Goal: Information Seeking & Learning: Learn about a topic

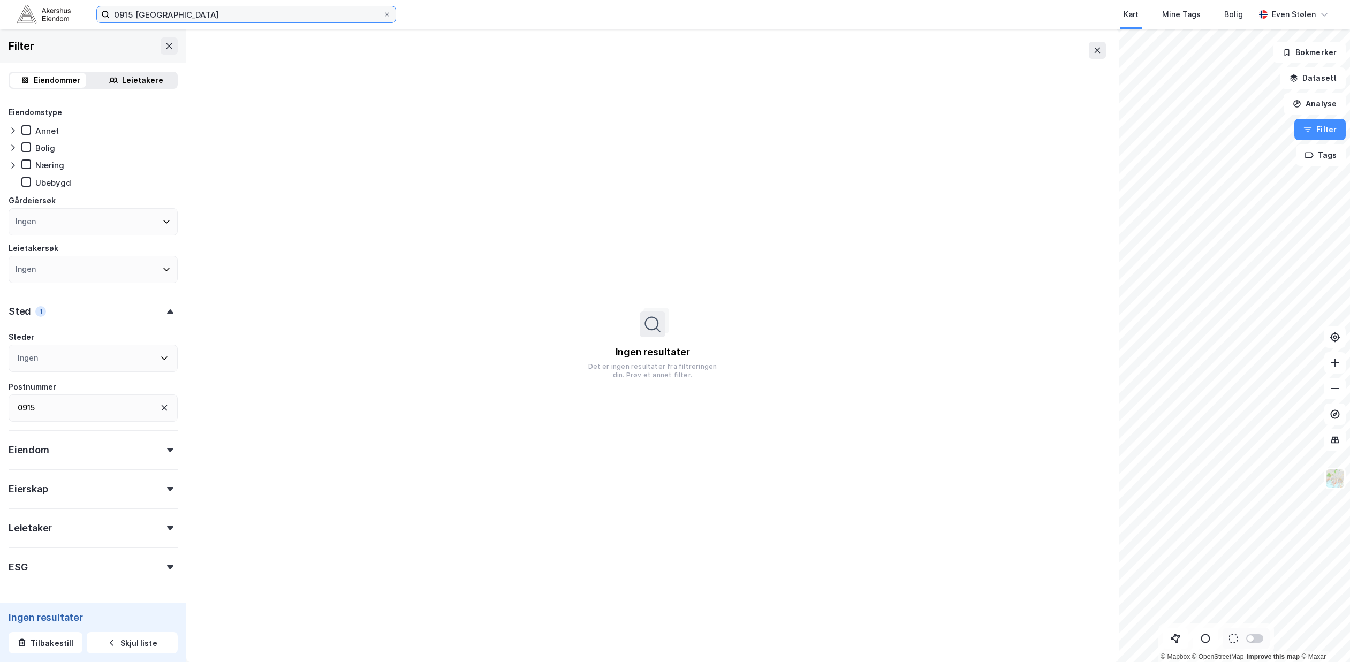
click at [185, 13] on input "0915 [GEOGRAPHIC_DATA]" at bounding box center [246, 14] width 273 height 16
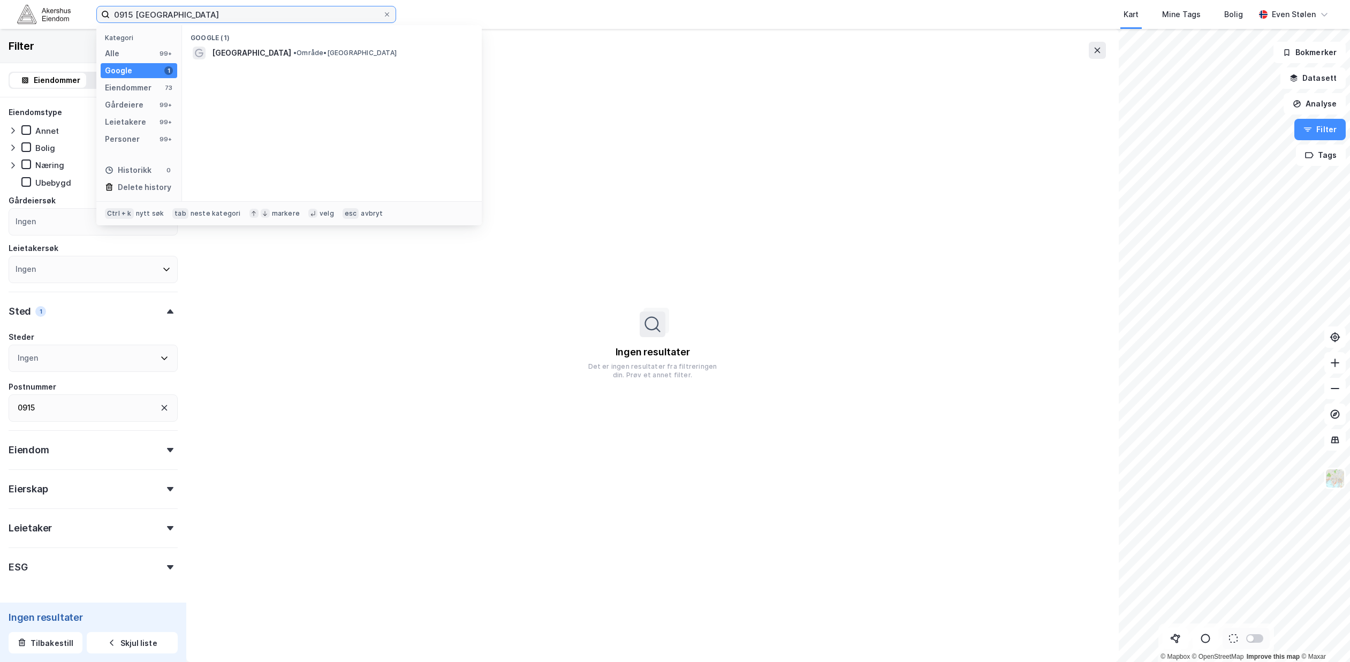
click at [185, 13] on input "0915 [GEOGRAPHIC_DATA]" at bounding box center [246, 14] width 273 height 16
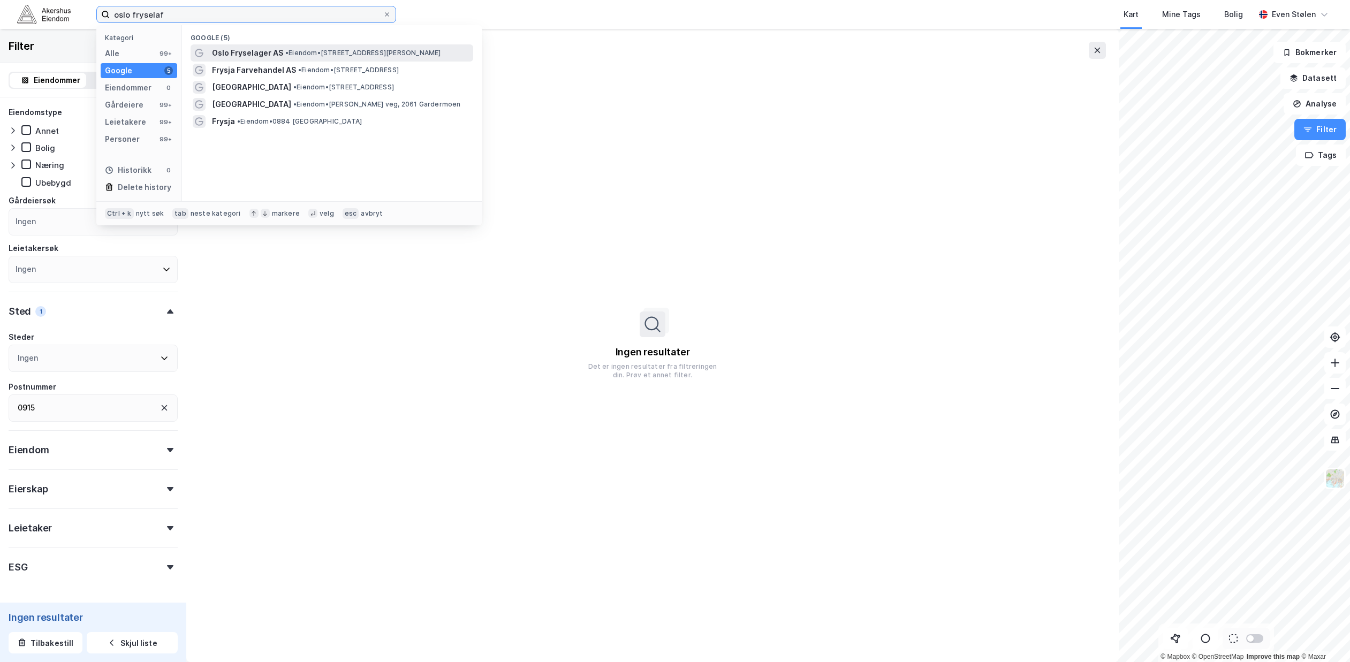
type input "oslo fryselaf"
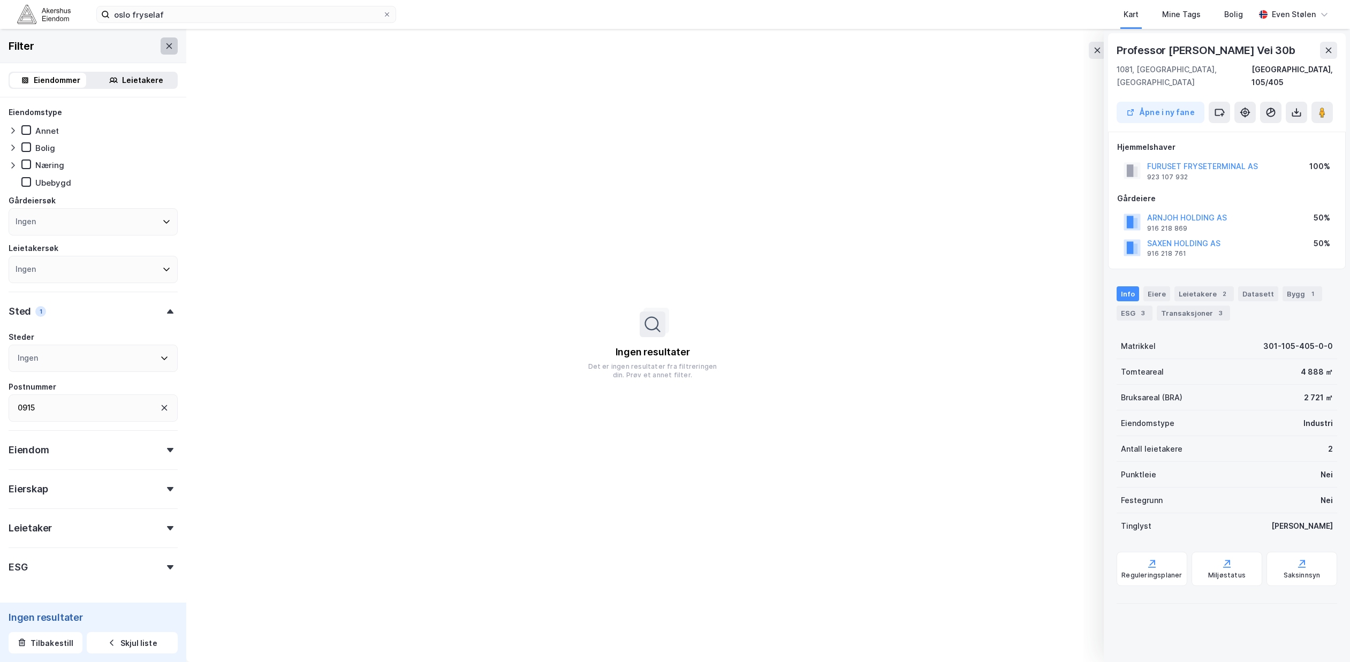
click at [166, 47] on icon at bounding box center [169, 45] width 6 height 5
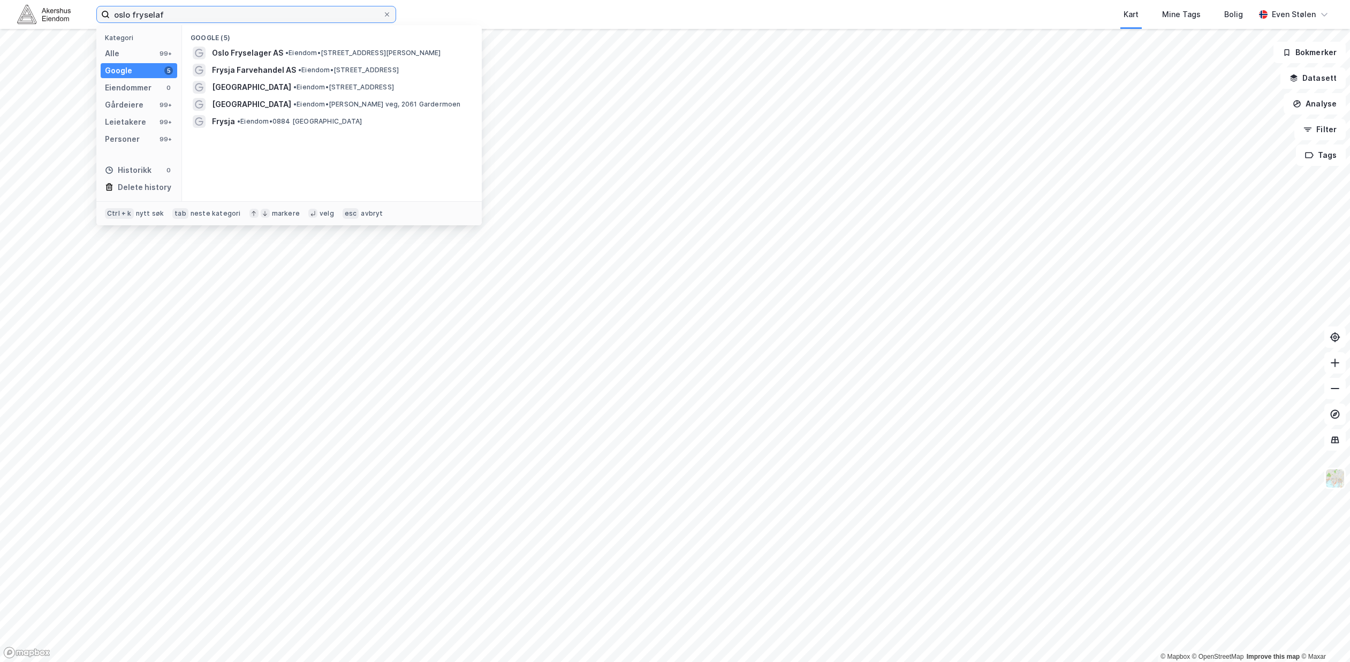
click at [202, 22] on input "oslo fryselaf" at bounding box center [246, 14] width 273 height 16
click at [313, 51] on span "• Eiendom • [STREET_ADDRESS][PERSON_NAME]" at bounding box center [363, 53] width 156 height 9
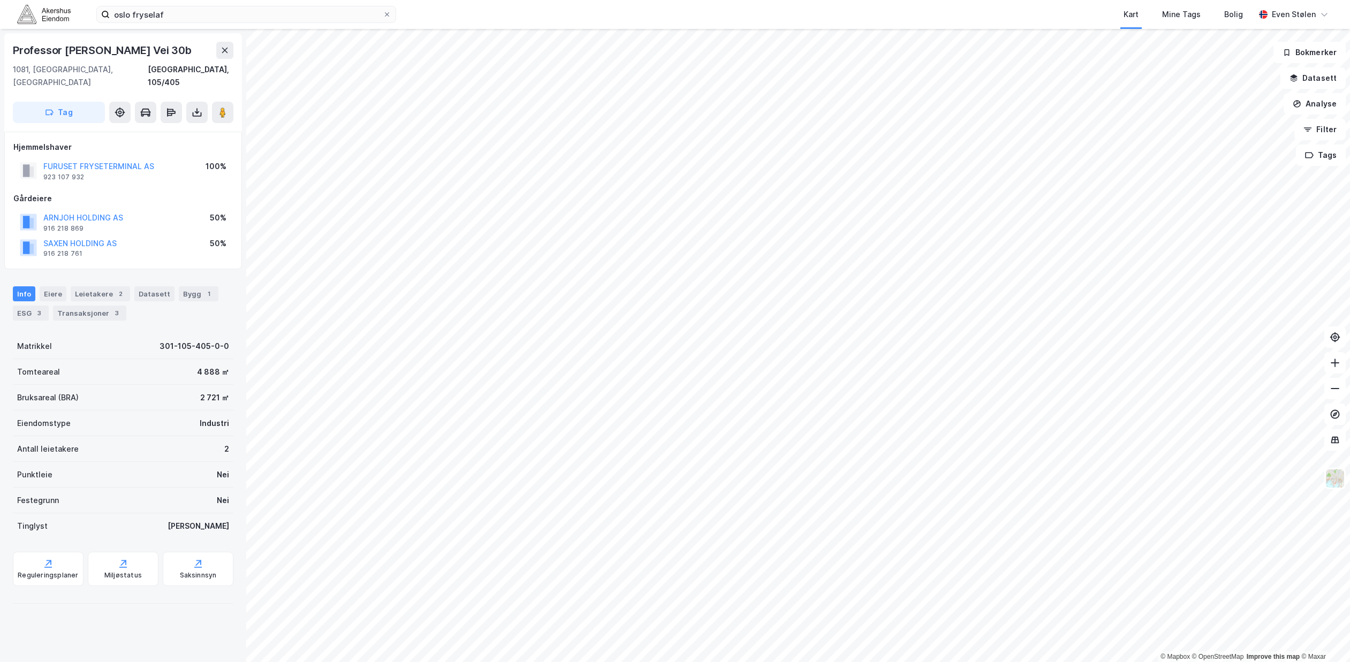
click at [50, 10] on img at bounding box center [44, 14] width 54 height 19
